Goal: Complete application form: Complete application form

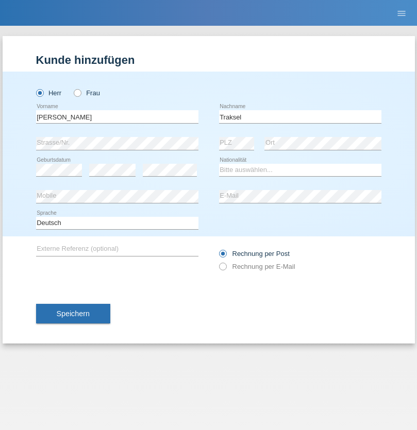
type input "Traksel"
select select "DE"
select select "C"
select select "23"
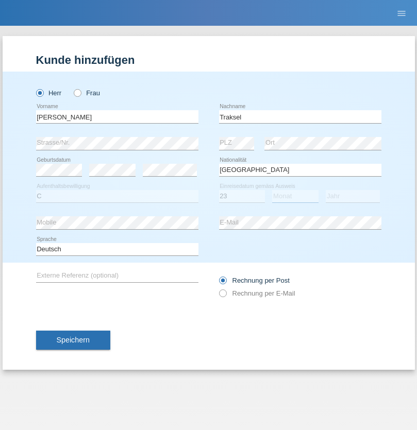
select select "08"
select select "2016"
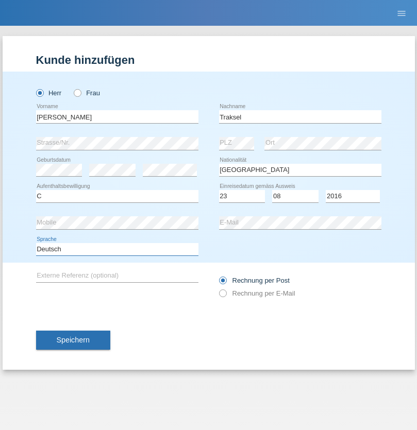
select select "en"
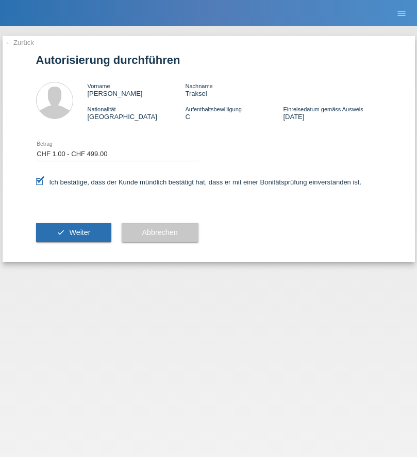
select select "1"
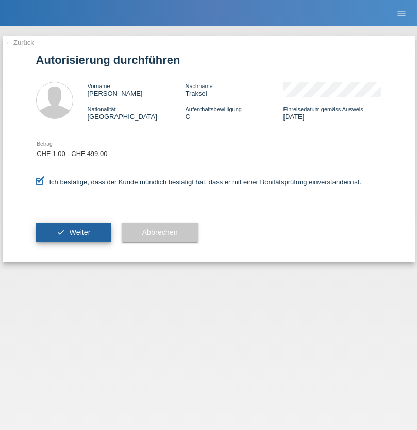
click at [73, 232] on span "Weiter" at bounding box center [79, 232] width 21 height 8
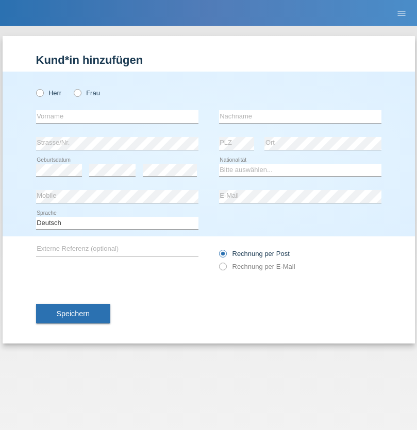
radio input "true"
click at [117, 116] on input "text" at bounding box center [117, 116] width 162 height 13
type input "Jörg"
click at [300, 116] on input "text" at bounding box center [300, 116] width 162 height 13
type input "Traksel"
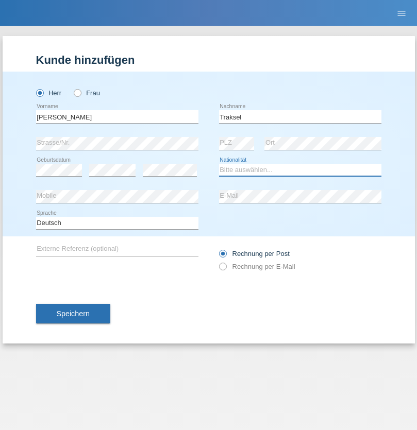
select select "DE"
select select "C"
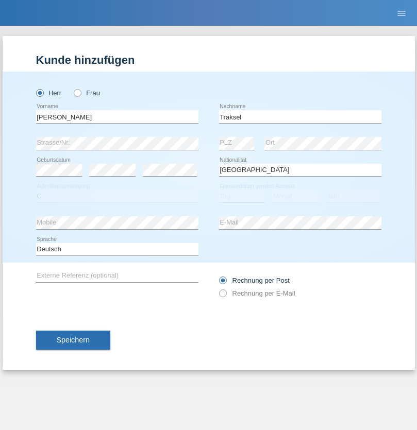
select select "01"
select select "07"
select select "2008"
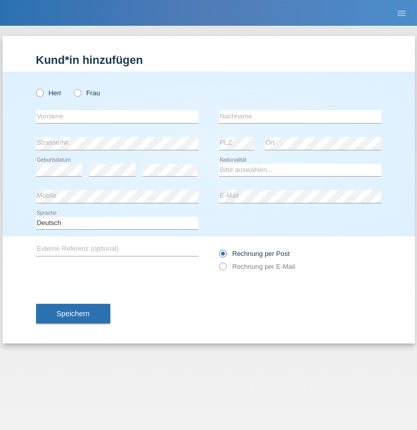
radio input "true"
click at [117, 116] on input "text" at bounding box center [117, 116] width 162 height 13
type input "Anelia"
click at [300, 116] on input "text" at bounding box center [300, 116] width 162 height 13
type input "Georgieva"
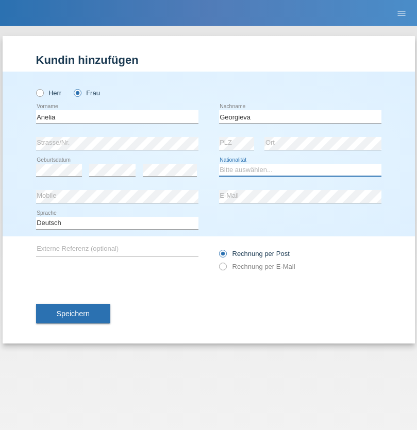
select select "BG"
select select "C"
select select "18"
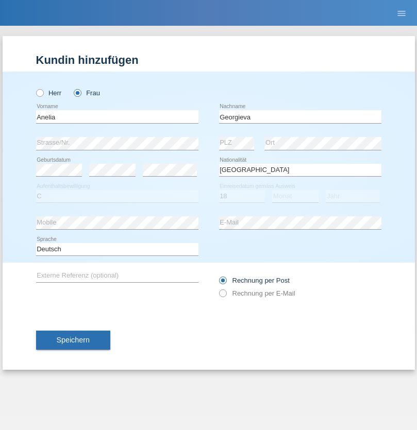
select select "03"
select select "2021"
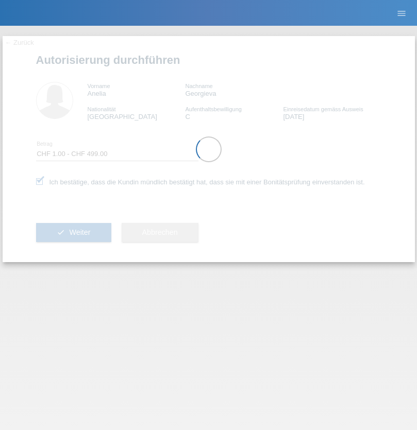
select select "1"
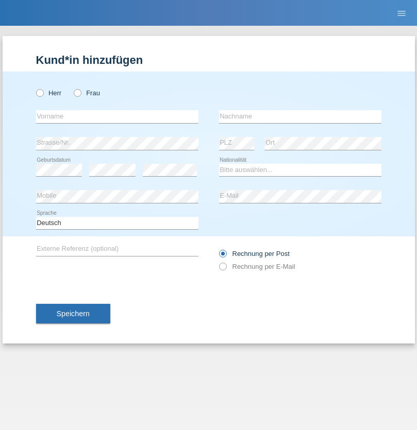
radio input "true"
click at [117, 116] on input "text" at bounding box center [117, 116] width 162 height 13
type input "Franco"
click at [300, 116] on input "text" at bounding box center [300, 116] width 162 height 13
type input "Mucha"
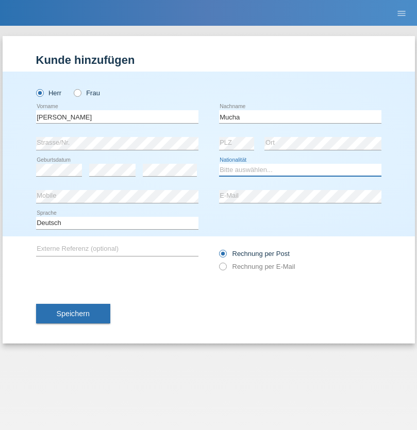
select select "CH"
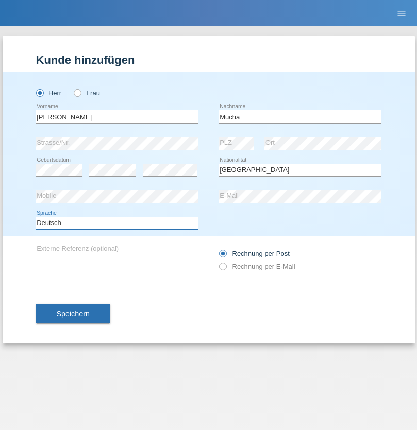
select select "en"
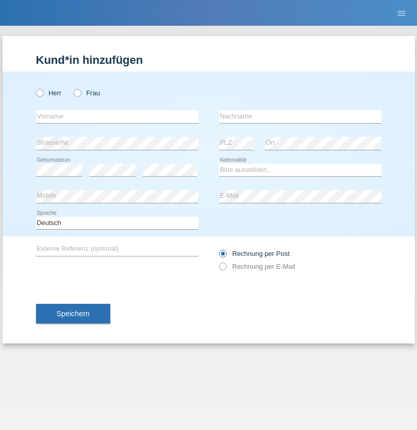
radio input "true"
click at [117, 116] on input "text" at bounding box center [117, 116] width 162 height 13
type input "Franziska"
click at [300, 116] on input "text" at bounding box center [300, 116] width 162 height 13
type input "Starke"
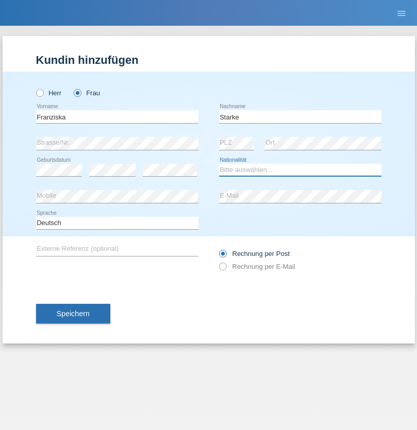
select select "DE"
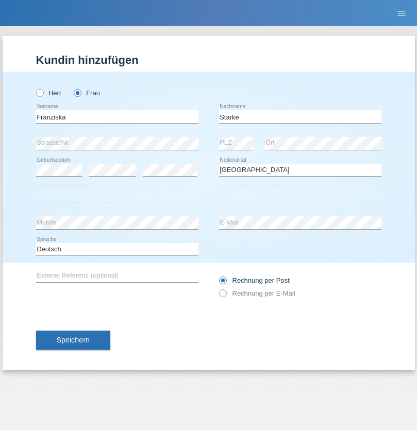
select select "C"
select select "01"
select select "03"
select select "1985"
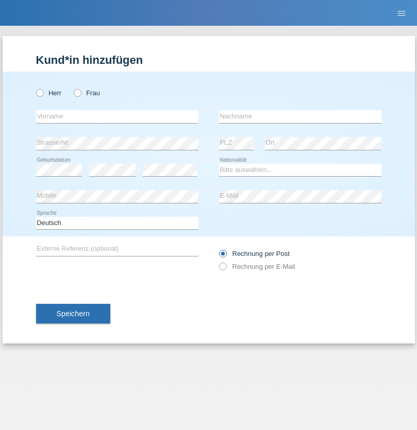
radio input "true"
click at [117, 116] on input "text" at bounding box center [117, 116] width 162 height 13
type input "Vedrana"
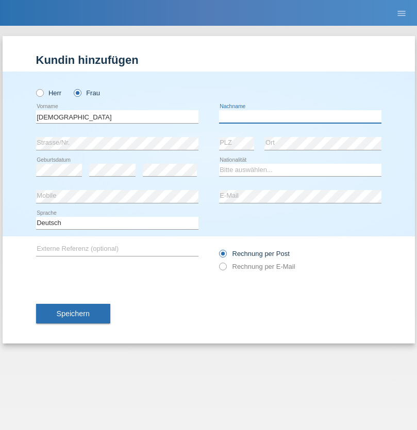
click at [300, 116] on input "text" at bounding box center [300, 116] width 162 height 13
type input "Cimbaljević"
select select "HR"
select select "C"
select select "12"
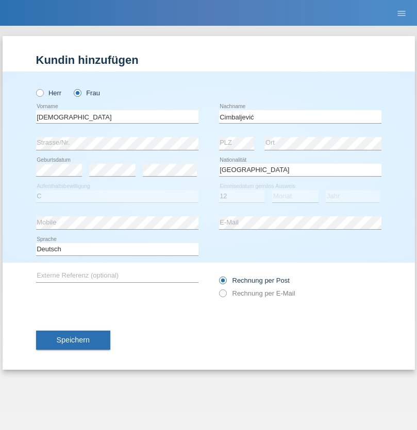
select select "08"
select select "2021"
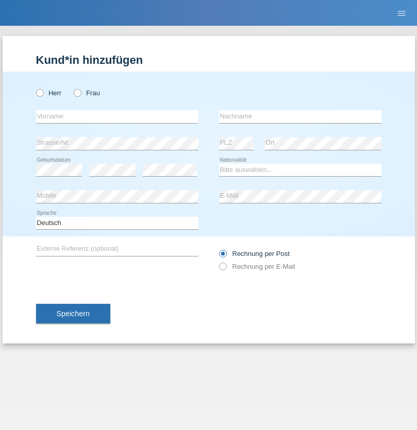
radio input "true"
click at [117, 116] on input "text" at bounding box center [117, 116] width 162 height 13
type input "Batsche"
click at [300, 116] on input "text" at bounding box center [300, 116] width 162 height 13
type input "Arifoska"
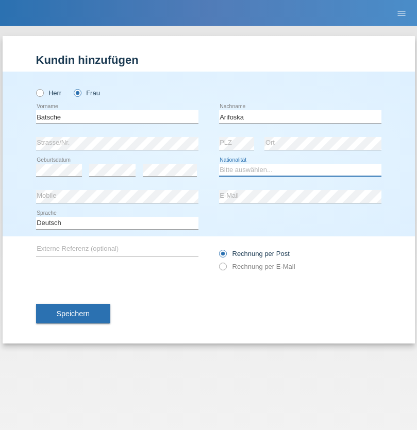
select select "CH"
radio input "true"
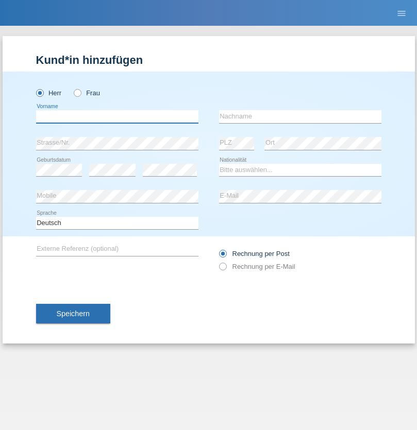
click at [117, 116] on input "text" at bounding box center [117, 116] width 162 height 13
type input "Emre"
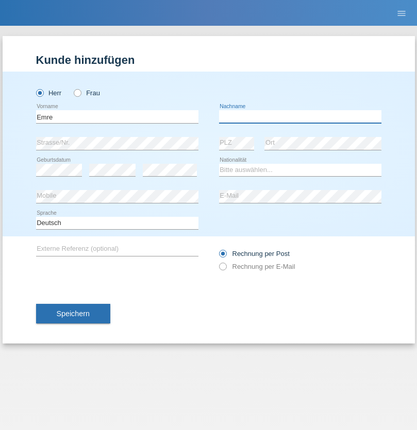
click at [300, 116] on input "text" at bounding box center [300, 116] width 162 height 13
type input "Uzun"
select select "CH"
